Goal: Find specific page/section: Find specific page/section

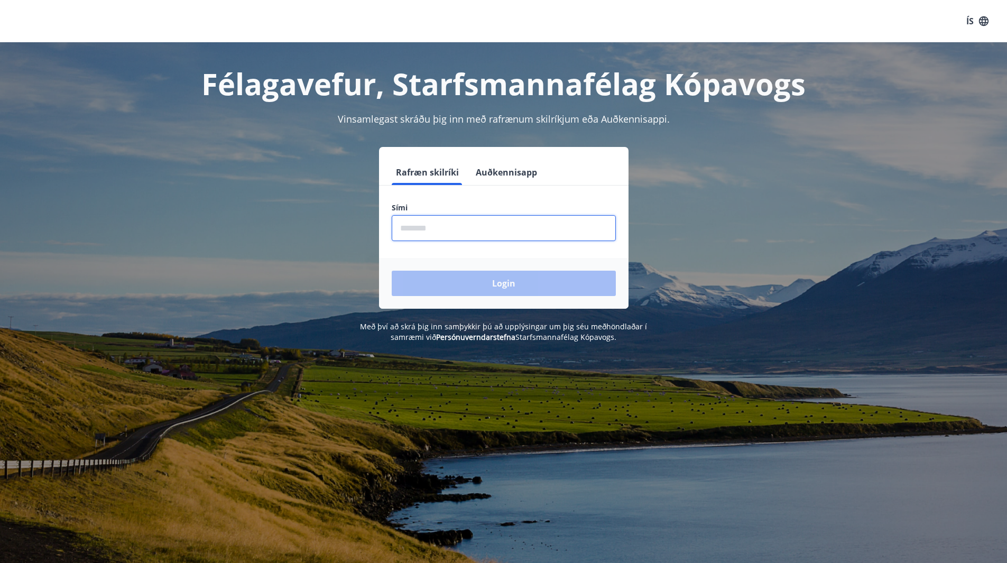
click at [447, 223] on input "phone" at bounding box center [504, 228] width 224 height 26
type input "********"
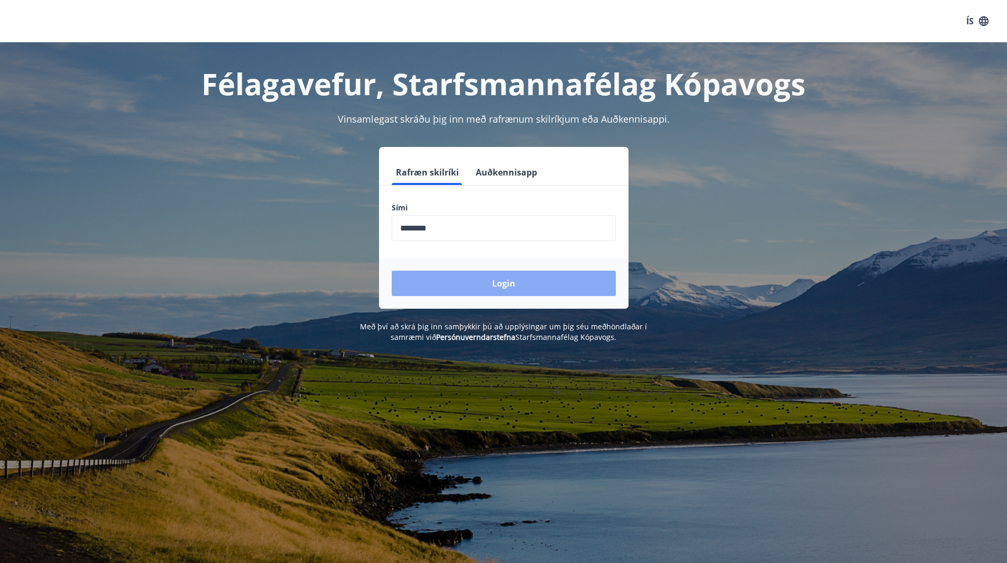
click at [466, 275] on button "Login" at bounding box center [504, 283] width 224 height 25
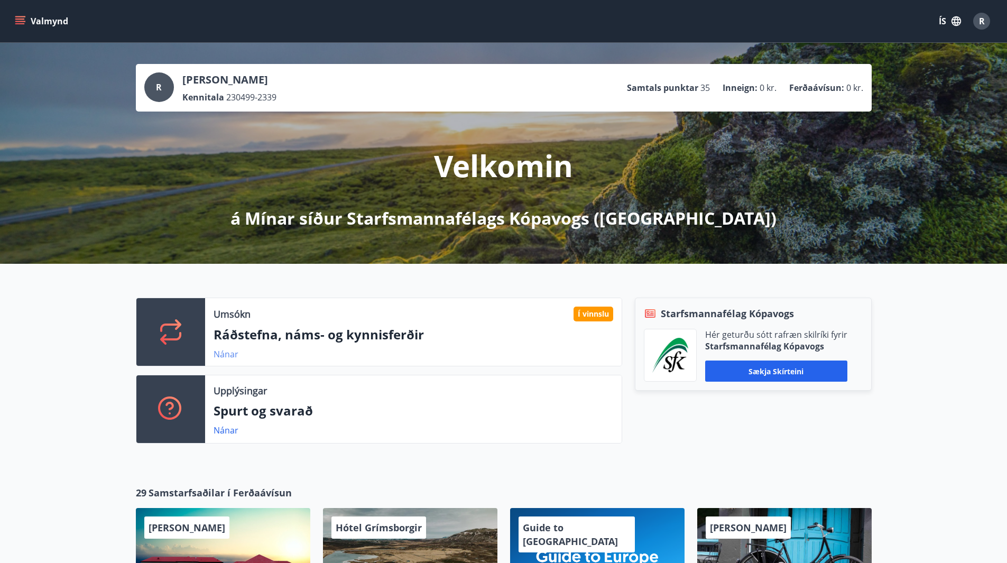
click at [234, 354] on link "Nánar" at bounding box center [226, 354] width 25 height 12
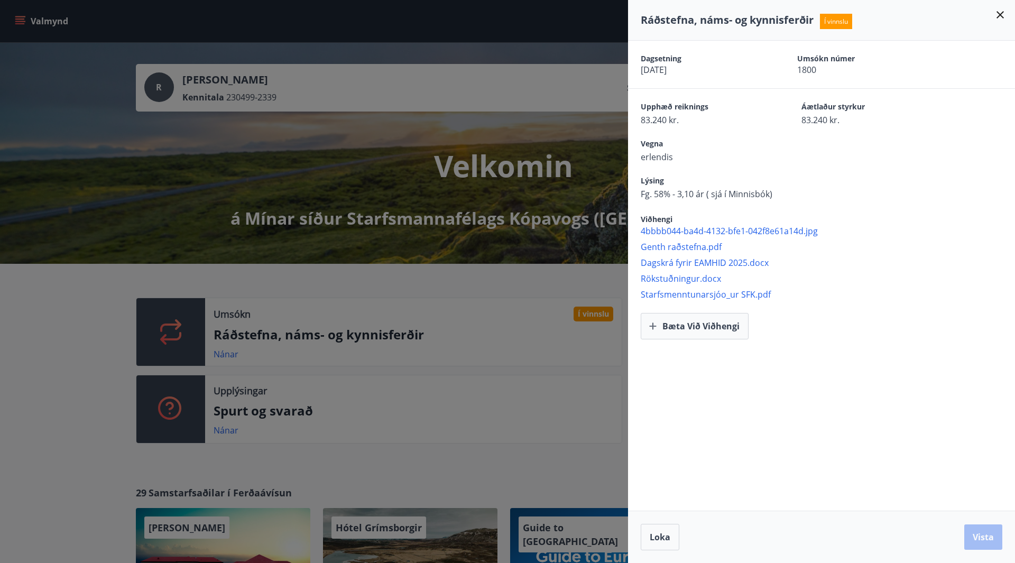
click at [996, 13] on icon at bounding box center [1000, 14] width 13 height 13
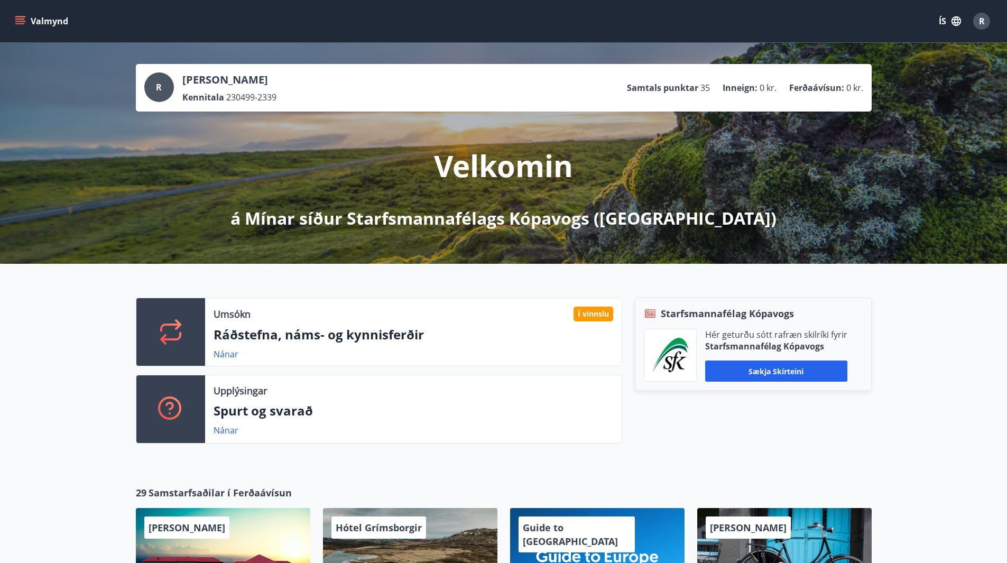
click at [20, 23] on icon "menu" at bounding box center [20, 21] width 11 height 11
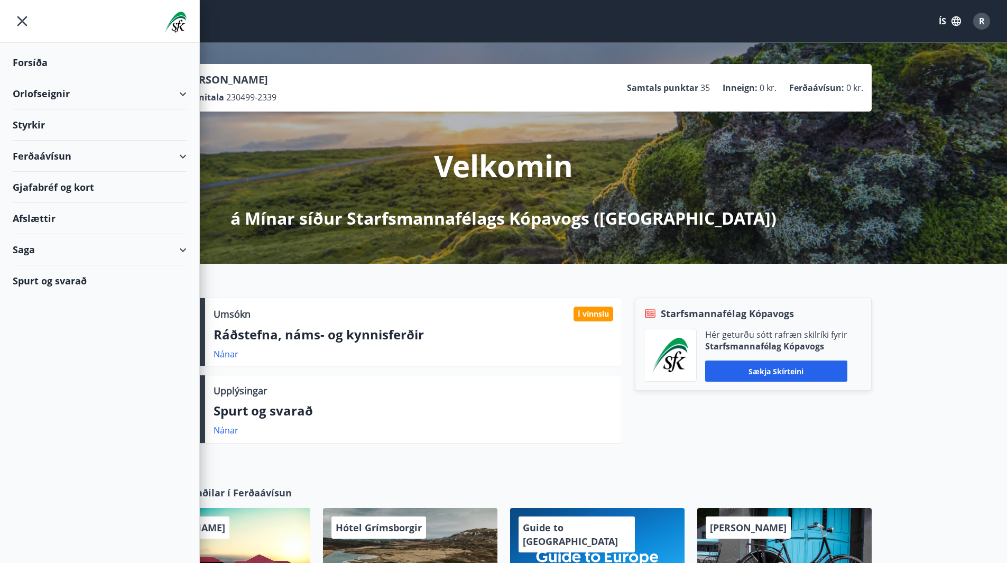
click at [177, 250] on div "Saga" at bounding box center [100, 249] width 174 height 31
click at [41, 407] on div "Skilagreinar" at bounding box center [99, 410] width 157 height 22
